Goal: Navigation & Orientation: Find specific page/section

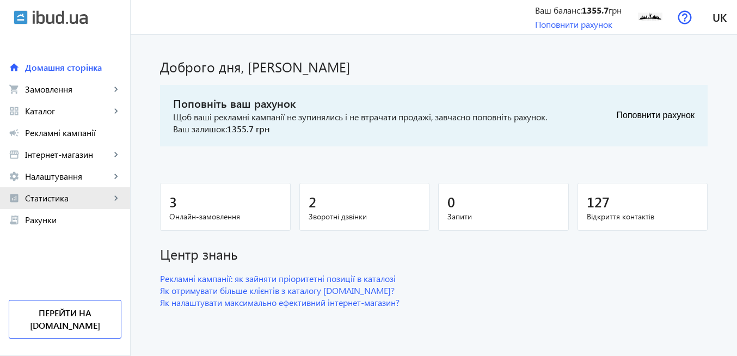
click at [84, 199] on span "Статистика" at bounding box center [67, 198] width 85 height 11
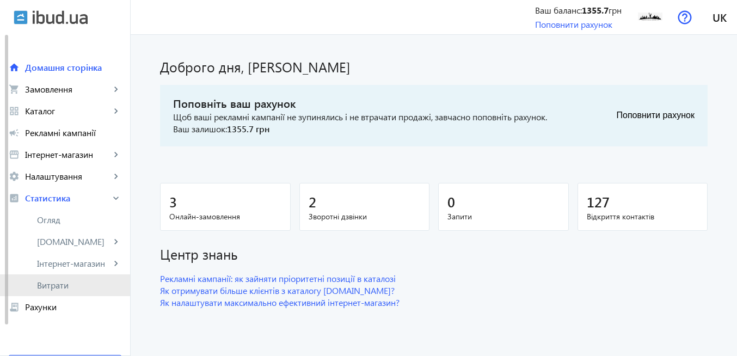
click at [68, 284] on span "Витрати" at bounding box center [79, 285] width 84 height 11
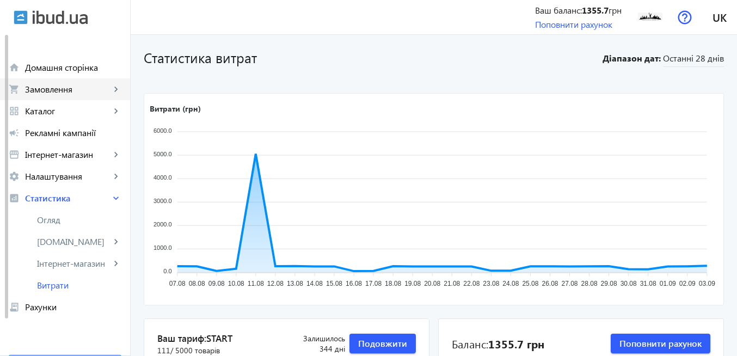
click at [61, 89] on span "Замовлення" at bounding box center [67, 89] width 85 height 11
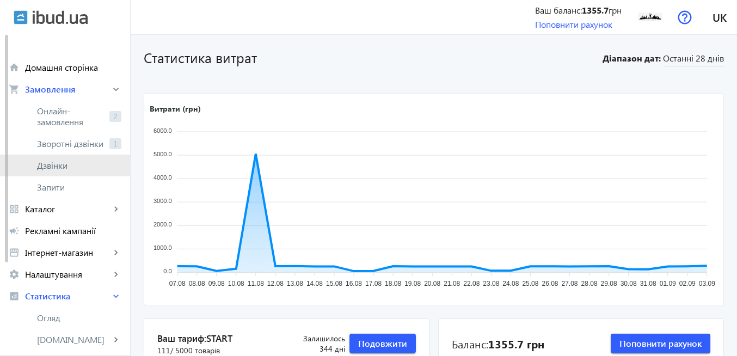
click at [63, 162] on span "Дзвінки" at bounding box center [79, 165] width 84 height 11
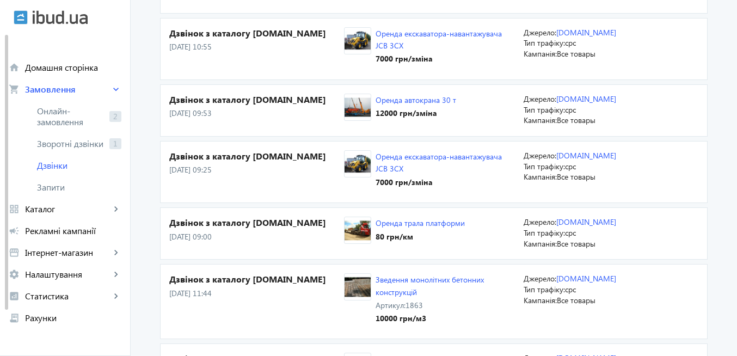
scroll to position [392, 0]
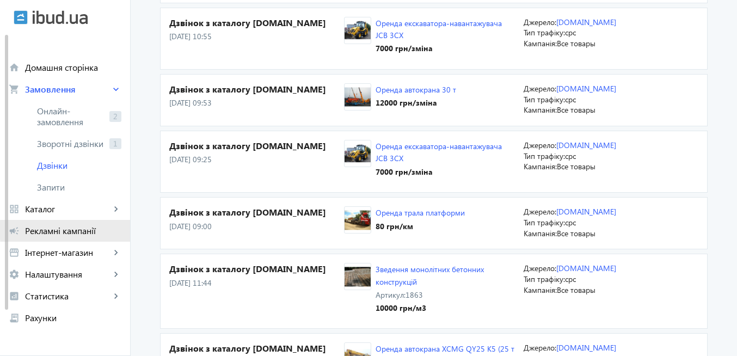
click at [89, 230] on span "Рекламні кампанії" at bounding box center [73, 230] width 96 height 11
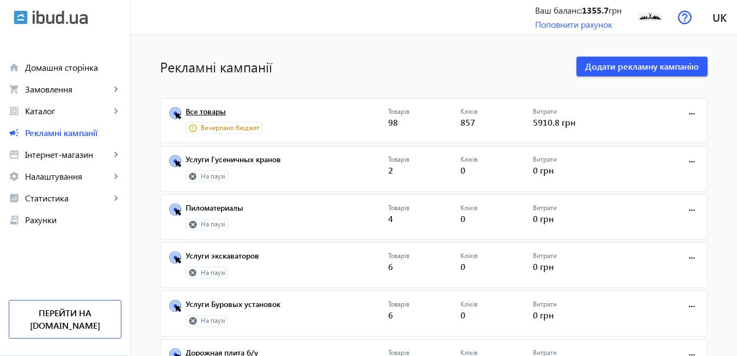
click at [214, 115] on link "Все товары" at bounding box center [287, 114] width 202 height 15
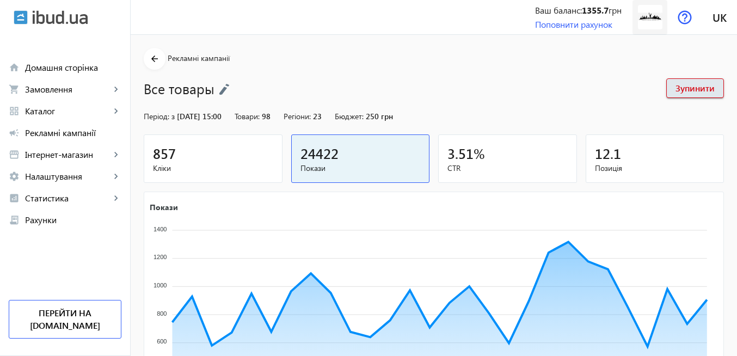
click at [652, 21] on img at bounding box center [650, 17] width 24 height 24
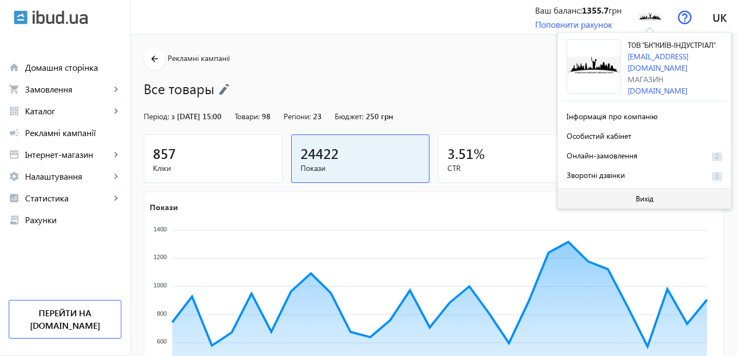
click at [650, 196] on span "Вихід" at bounding box center [645, 198] width 18 height 9
